Goal: Information Seeking & Learning: Learn about a topic

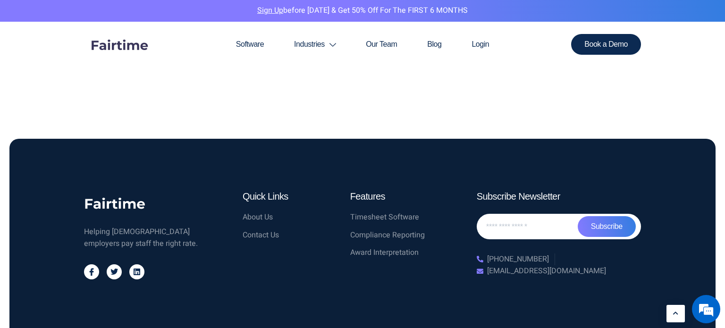
scroll to position [2383, 0]
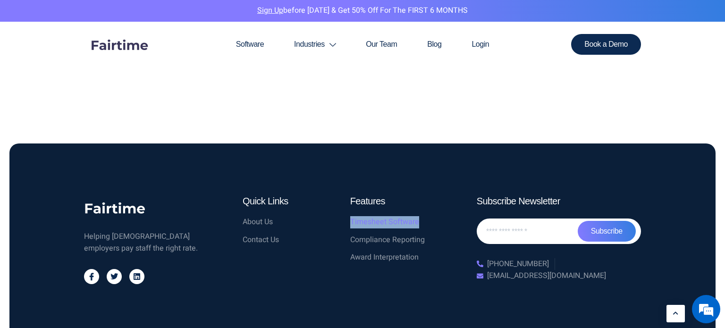
drag, startPoint x: 348, startPoint y: 170, endPoint x: 438, endPoint y: 172, distance: 89.3
click at [438, 191] on div "Features Timesheet Software Compliance Reporting Award Interpretation" at bounding box center [400, 240] width 108 height 98
copy span "Timesheet Software"
drag, startPoint x: 348, startPoint y: 188, endPoint x: 438, endPoint y: 195, distance: 90.0
click at [438, 195] on div "Features Timesheet Software Compliance Reporting Award Interpretation" at bounding box center [400, 240] width 108 height 98
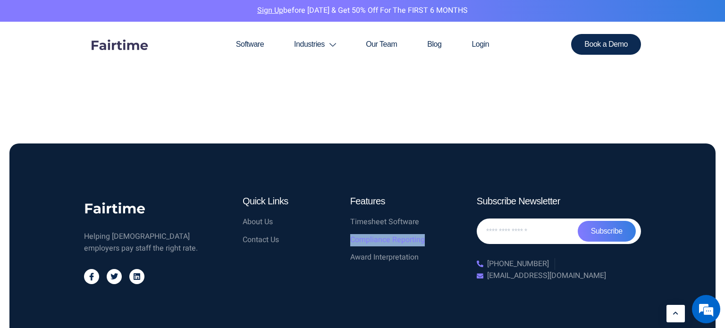
copy span "Compliance Reporting"
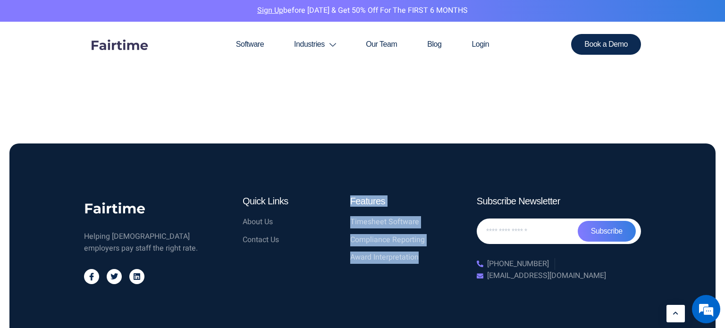
drag, startPoint x: 327, startPoint y: 211, endPoint x: 450, endPoint y: 215, distance: 123.8
click at [450, 215] on div "Helping [DEMOGRAPHIC_DATA] employers pay staff the right rate. Jki-facebook-lig…" at bounding box center [362, 240] width 567 height 98
click at [403, 240] on div "Features Timesheet Software Compliance Reporting Award Interpretation" at bounding box center [400, 240] width 108 height 98
drag, startPoint x: 344, startPoint y: 208, endPoint x: 434, endPoint y: 208, distance: 90.7
click at [434, 208] on div "Helping [DEMOGRAPHIC_DATA] employers pay staff the right rate. Jki-facebook-lig…" at bounding box center [362, 240] width 567 height 98
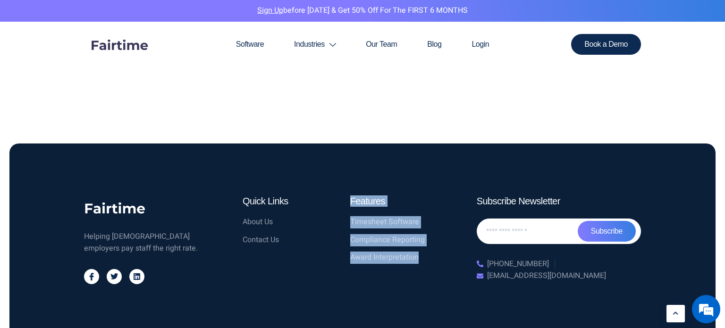
click at [397, 246] on section "Helping [DEMOGRAPHIC_DATA] employers pay staff the right rate. Jki-facebook-lig…" at bounding box center [362, 240] width 706 height 193
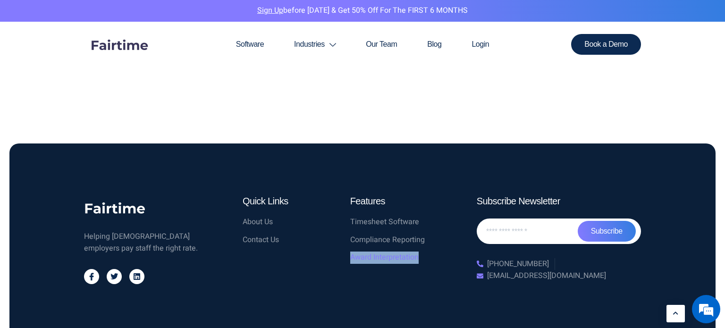
drag, startPoint x: 346, startPoint y: 208, endPoint x: 418, endPoint y: 207, distance: 72.2
click at [418, 207] on div "Features Timesheet Software Compliance Reporting Award Interpretation" at bounding box center [400, 240] width 108 height 98
copy span "Award Interpretation"
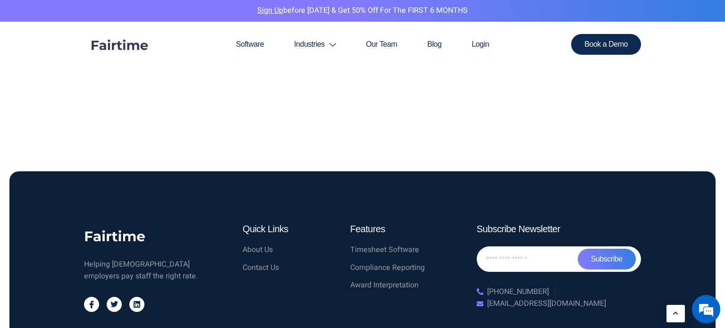
scroll to position [2392, 0]
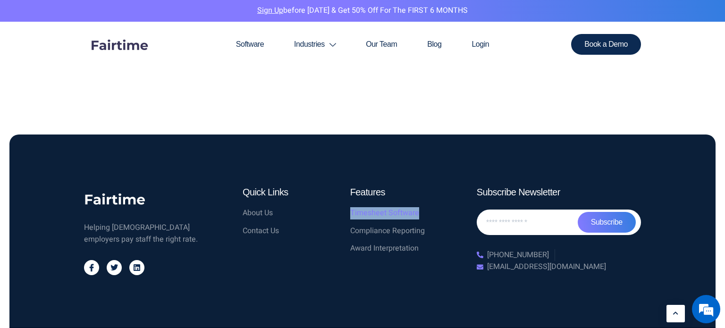
drag, startPoint x: 348, startPoint y: 161, endPoint x: 422, endPoint y: 166, distance: 74.3
click at [422, 182] on div "Features Timesheet Software Compliance Reporting Award Interpretation" at bounding box center [400, 231] width 108 height 98
copy span "Timesheet Software"
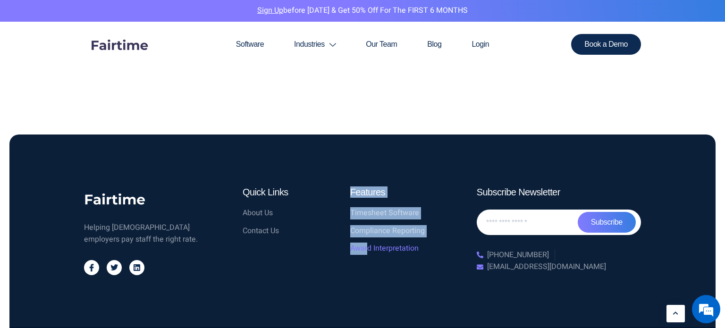
drag, startPoint x: 344, startPoint y: 197, endPoint x: 368, endPoint y: 198, distance: 24.6
click at [368, 198] on div "Helping [DEMOGRAPHIC_DATA] employers pay staff the right rate. Jki-facebook-lig…" at bounding box center [362, 231] width 567 height 98
click at [292, 226] on div "Quick Links About Us Contact Us" at bounding box center [292, 231] width 108 height 98
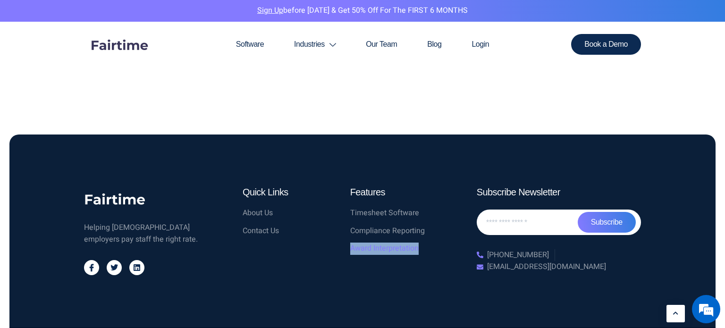
drag, startPoint x: 348, startPoint y: 198, endPoint x: 419, endPoint y: 202, distance: 70.5
click at [419, 202] on div "Features Timesheet Software Compliance Reporting Award Interpretation" at bounding box center [400, 231] width 108 height 98
copy span "Award Interpretation"
